Goal: Task Accomplishment & Management: Use online tool/utility

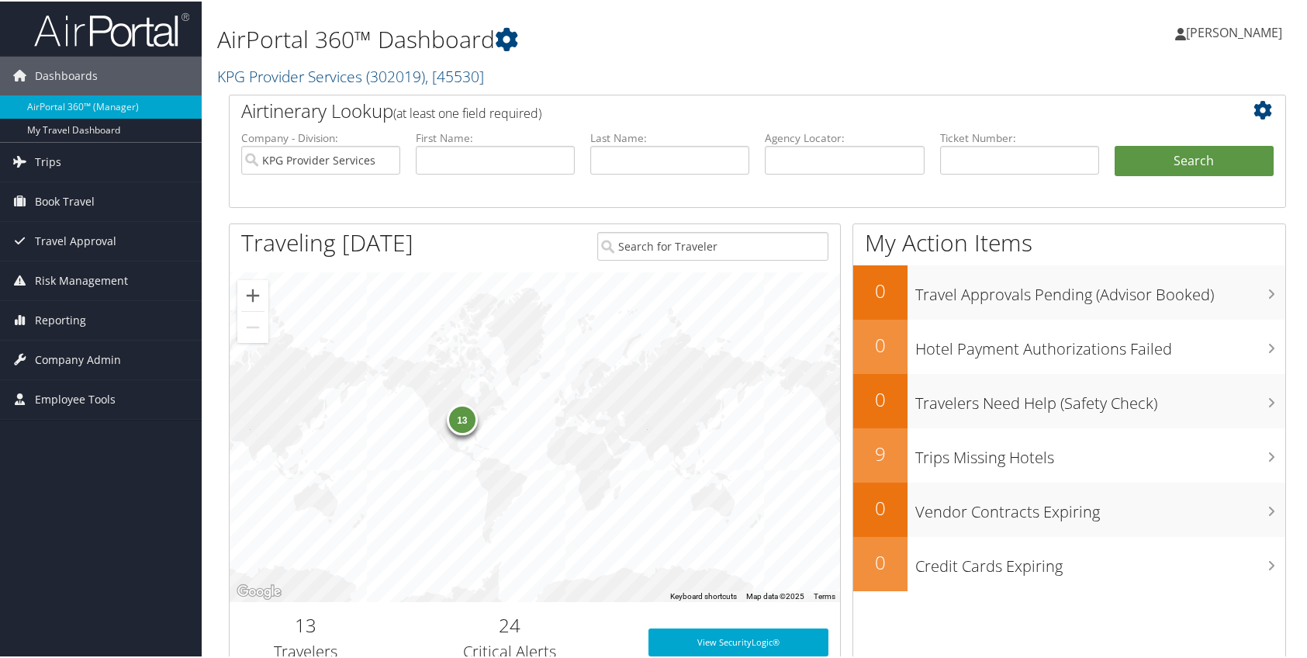
drag, startPoint x: 64, startPoint y: 613, endPoint x: 69, endPoint y: 503, distance: 109.4
click at [64, 613] on div "Dashboards AirPortal 360™ (Manager) My Travel Dashboard Trips Airtinerary® Look…" at bounding box center [656, 505] width 1313 height 1010
click at [95, 192] on link "Book Travel" at bounding box center [101, 200] width 202 height 39
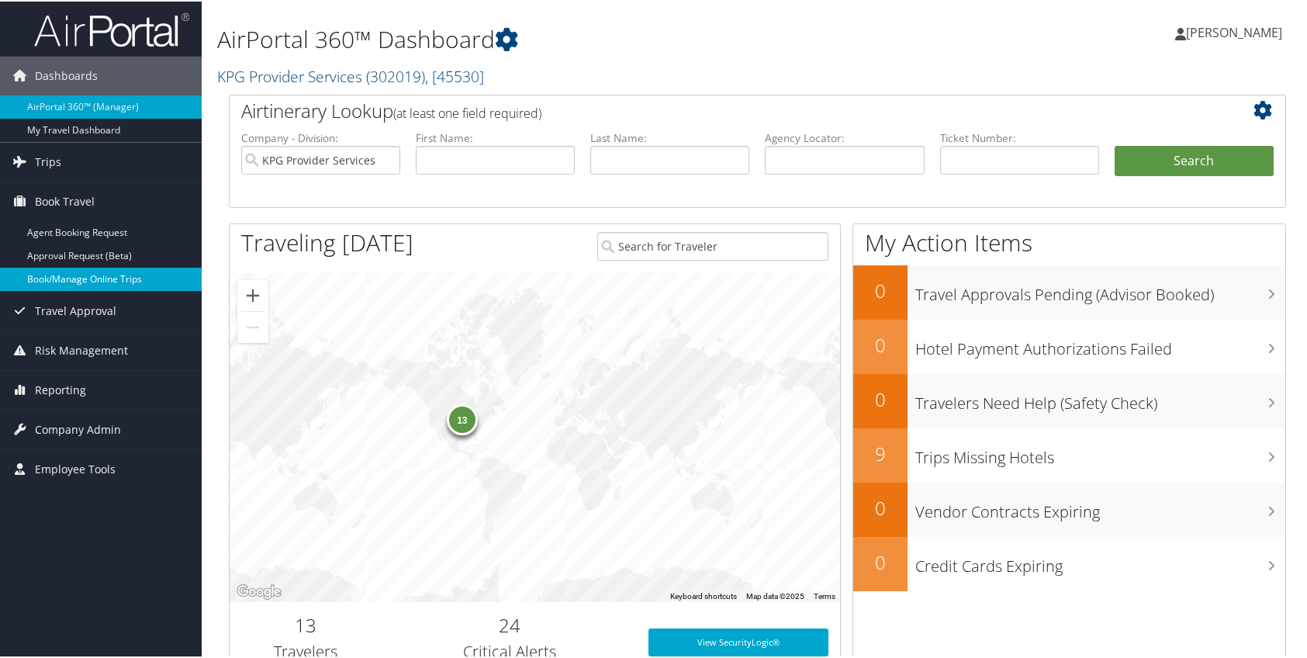
click at [128, 278] on link "Book/Manage Online Trips" at bounding box center [101, 277] width 202 height 23
